Goal: Information Seeking & Learning: Learn about a topic

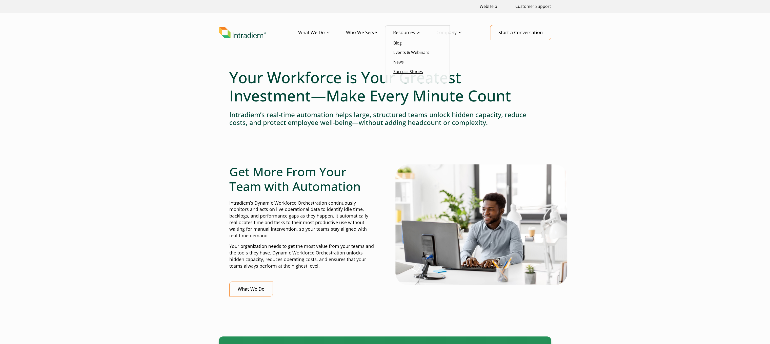
drag, startPoint x: 0, startPoint y: 0, endPoint x: 405, endPoint y: 73, distance: 411.6
click at [405, 73] on link "Success Stories" at bounding box center [408, 72] width 30 height 6
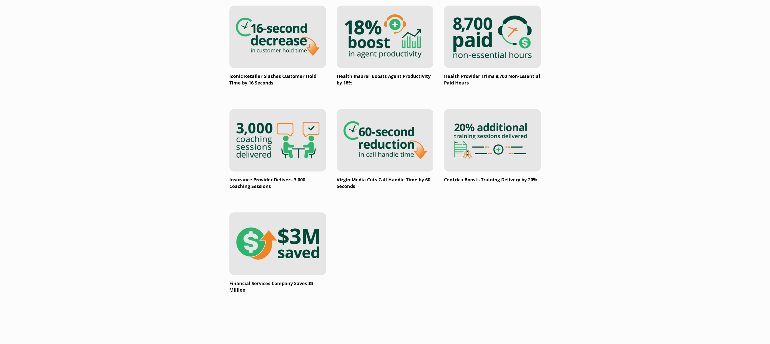
scroll to position [775, 0]
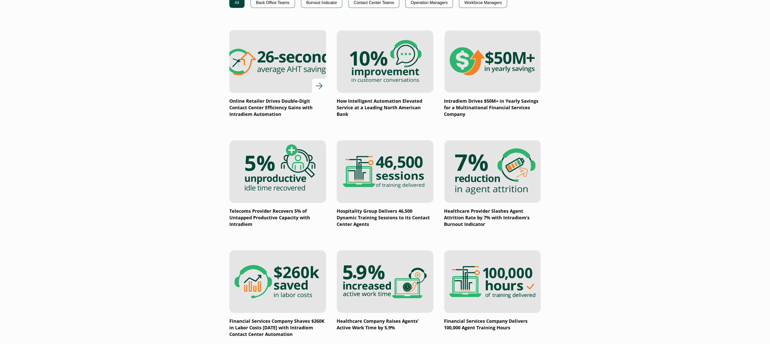
click at [284, 84] on img at bounding box center [278, 61] width 116 height 75
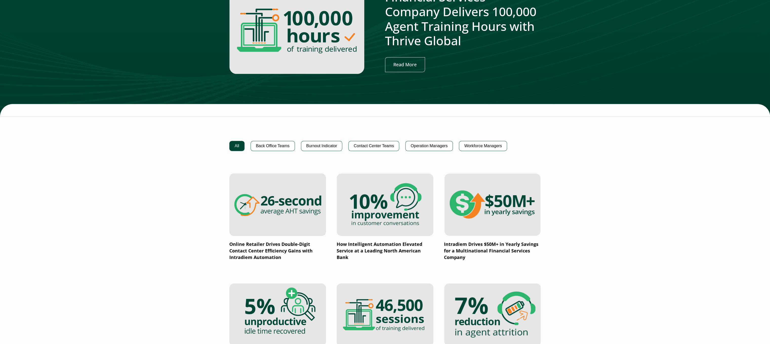
scroll to position [218, 0]
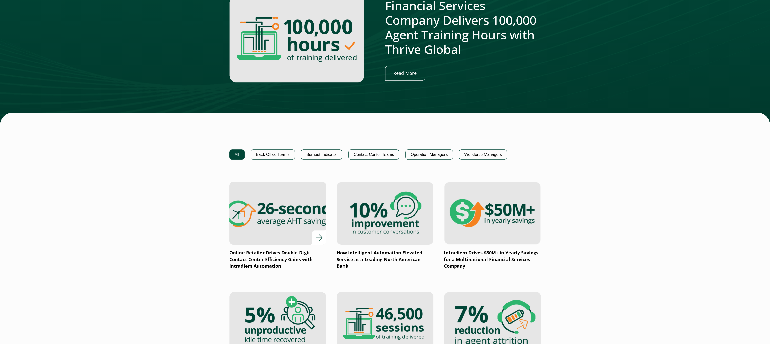
click at [280, 197] on img at bounding box center [278, 213] width 116 height 75
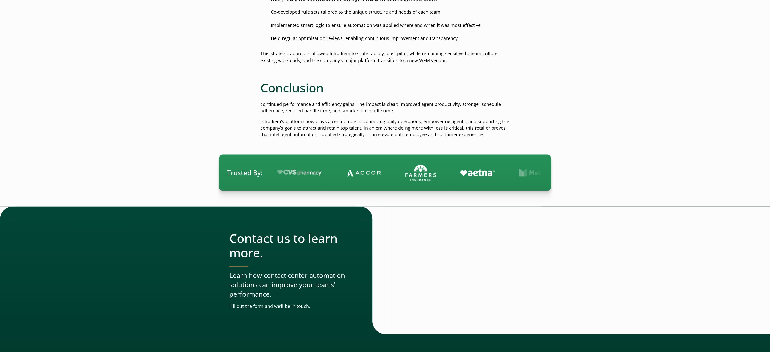
scroll to position [911, 0]
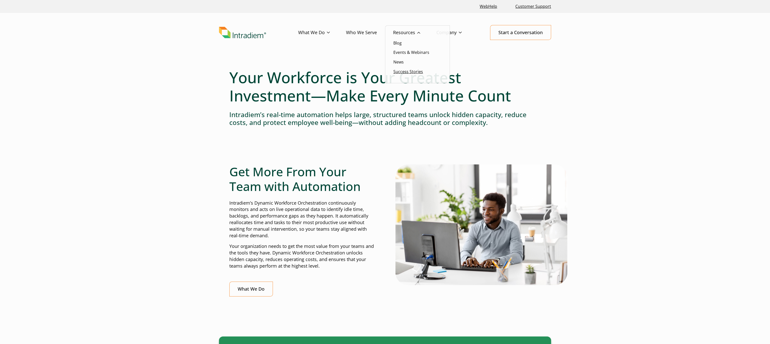
click at [407, 69] on link "Success Stories" at bounding box center [408, 72] width 30 height 6
click at [403, 70] on link "Success Stories" at bounding box center [408, 72] width 30 height 6
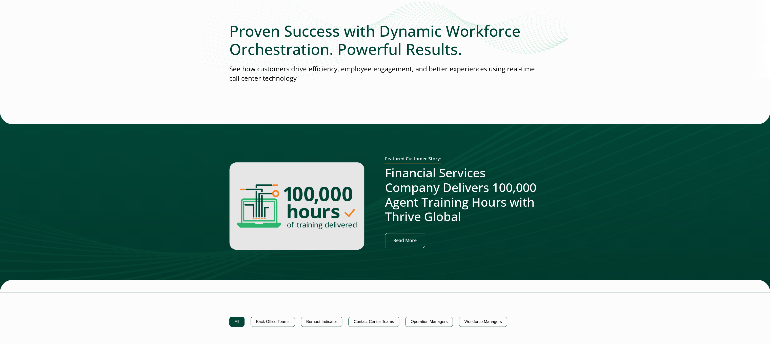
scroll to position [203, 0]
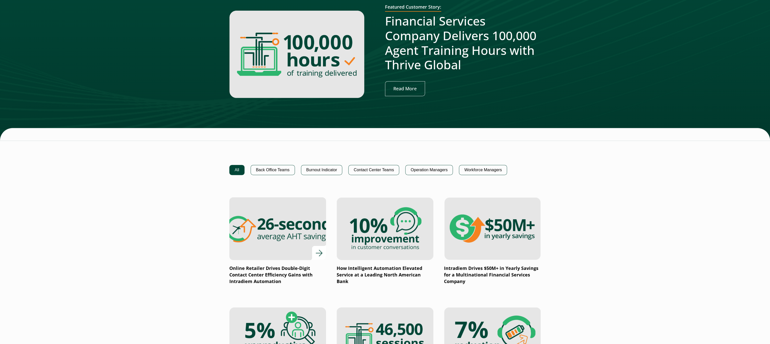
click at [292, 213] on img at bounding box center [278, 228] width 116 height 75
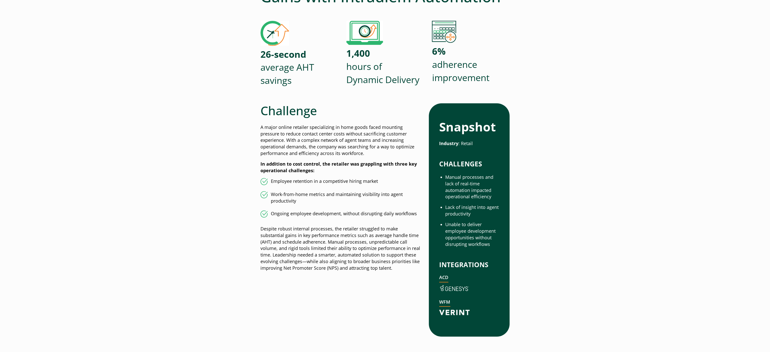
scroll to position [101, 0]
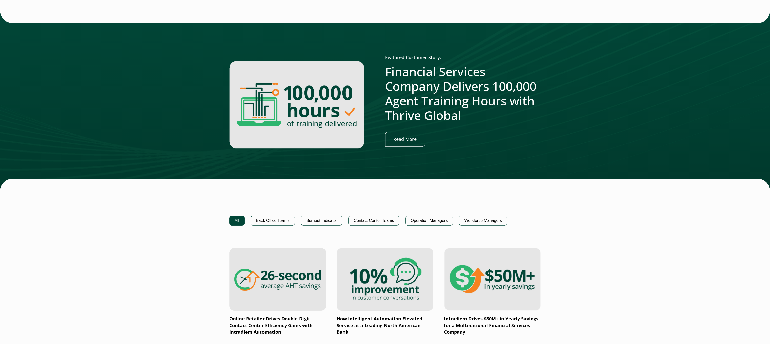
scroll to position [203, 0]
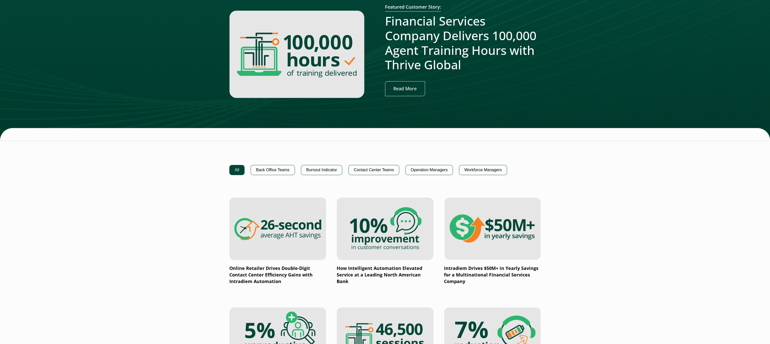
click at [407, 234] on img at bounding box center [385, 228] width 97 height 63
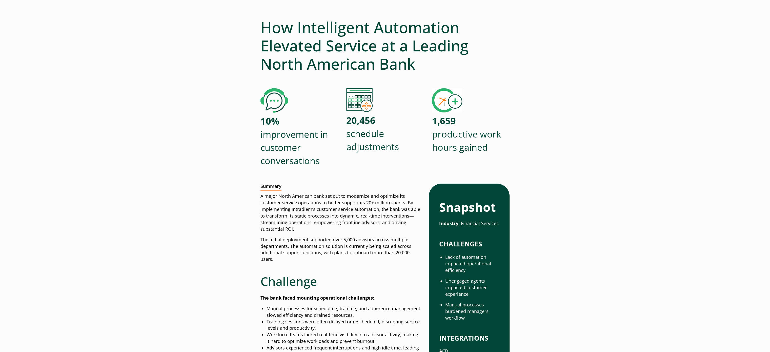
scroll to position [51, 0]
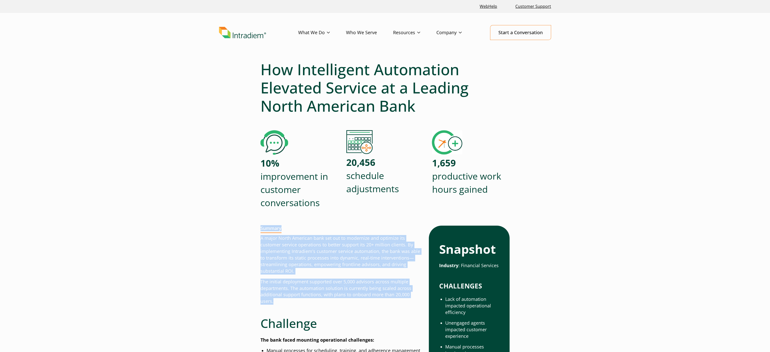
drag, startPoint x: 0, startPoint y: 0, endPoint x: 294, endPoint y: 300, distance: 420.3
click at [294, 300] on div "Summary A major North American bank set out to modernize and optimize its custo…" at bounding box center [340, 339] width 160 height 227
copy div "Summary A major North American bank set out to modernize and optimize its custo…"
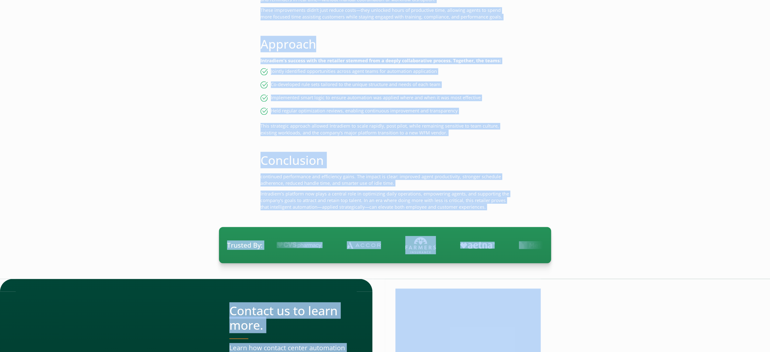
scroll to position [899, 0]
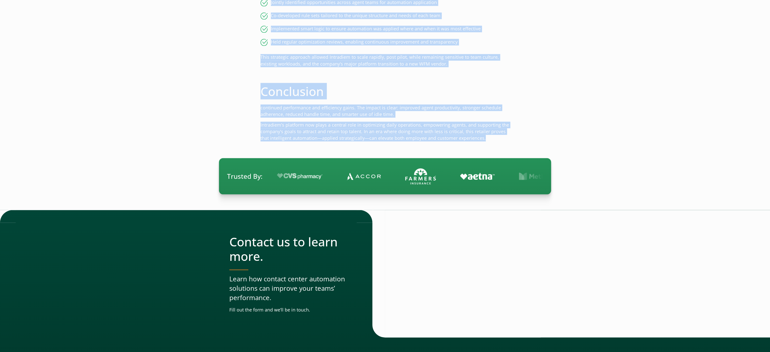
drag, startPoint x: 262, startPoint y: 166, endPoint x: 513, endPoint y: 134, distance: 252.3
copy div "Loremipsu D sitam consec adipisci elitseddoeiu te inci utlab etdol magnaali eni…"
